Goal: Navigation & Orientation: Find specific page/section

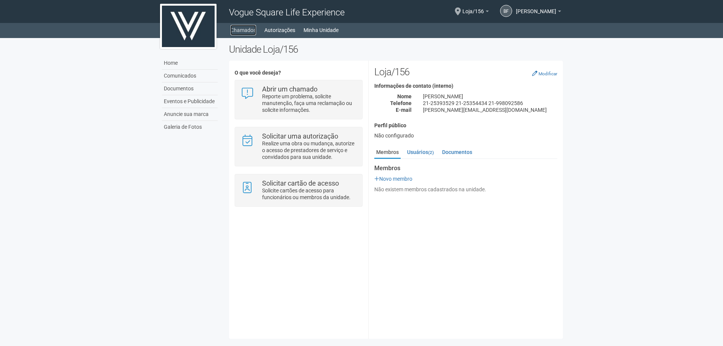
click at [245, 31] on link "Chamados" at bounding box center [243, 30] width 26 height 11
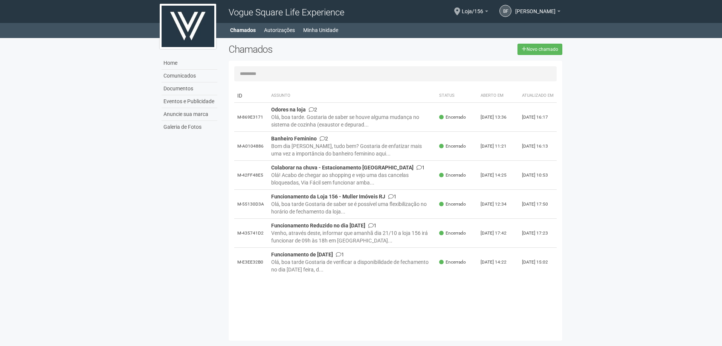
click at [278, 28] on link "Autorizações" at bounding box center [279, 30] width 31 height 11
